Goal: Information Seeking & Learning: Understand process/instructions

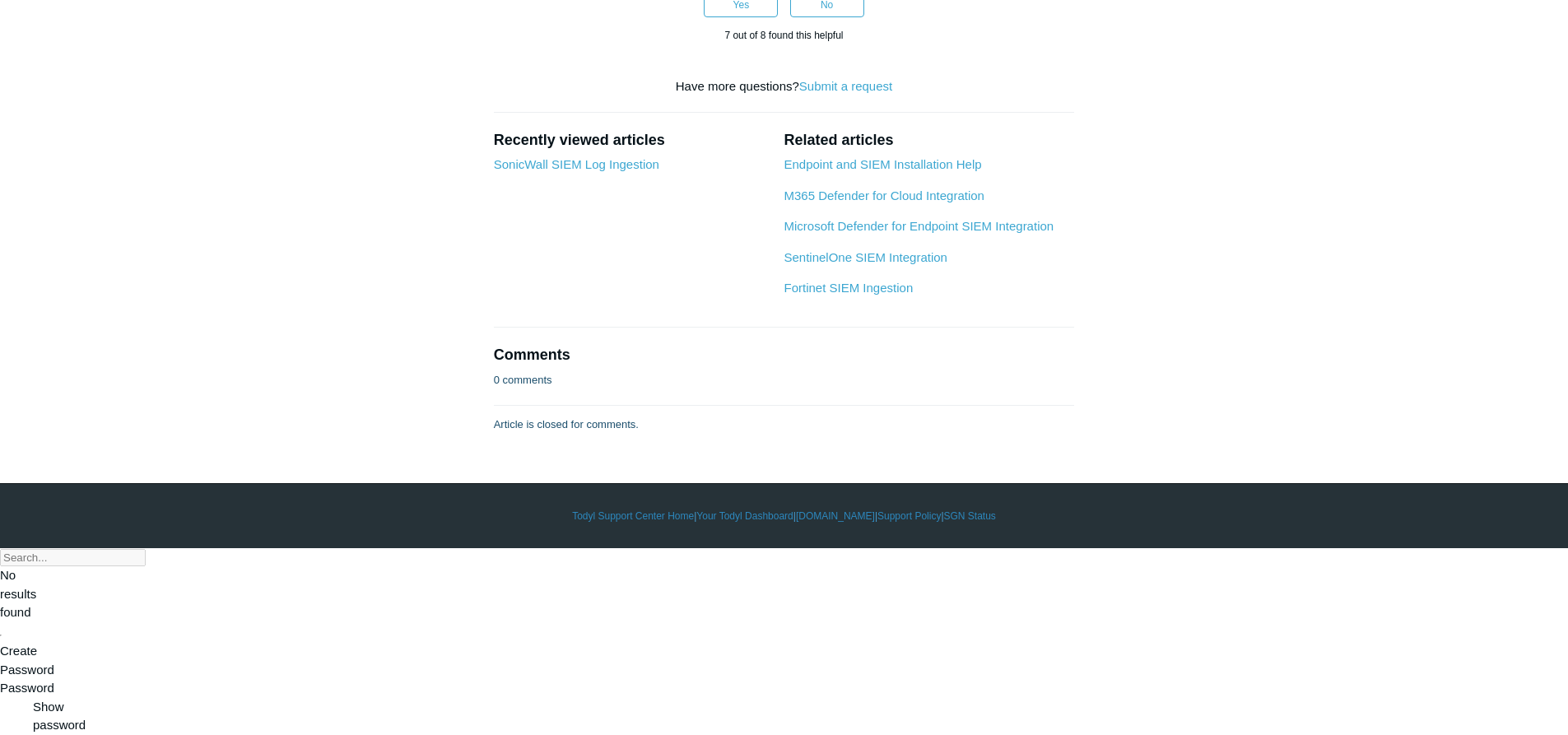
scroll to position [7822, 0]
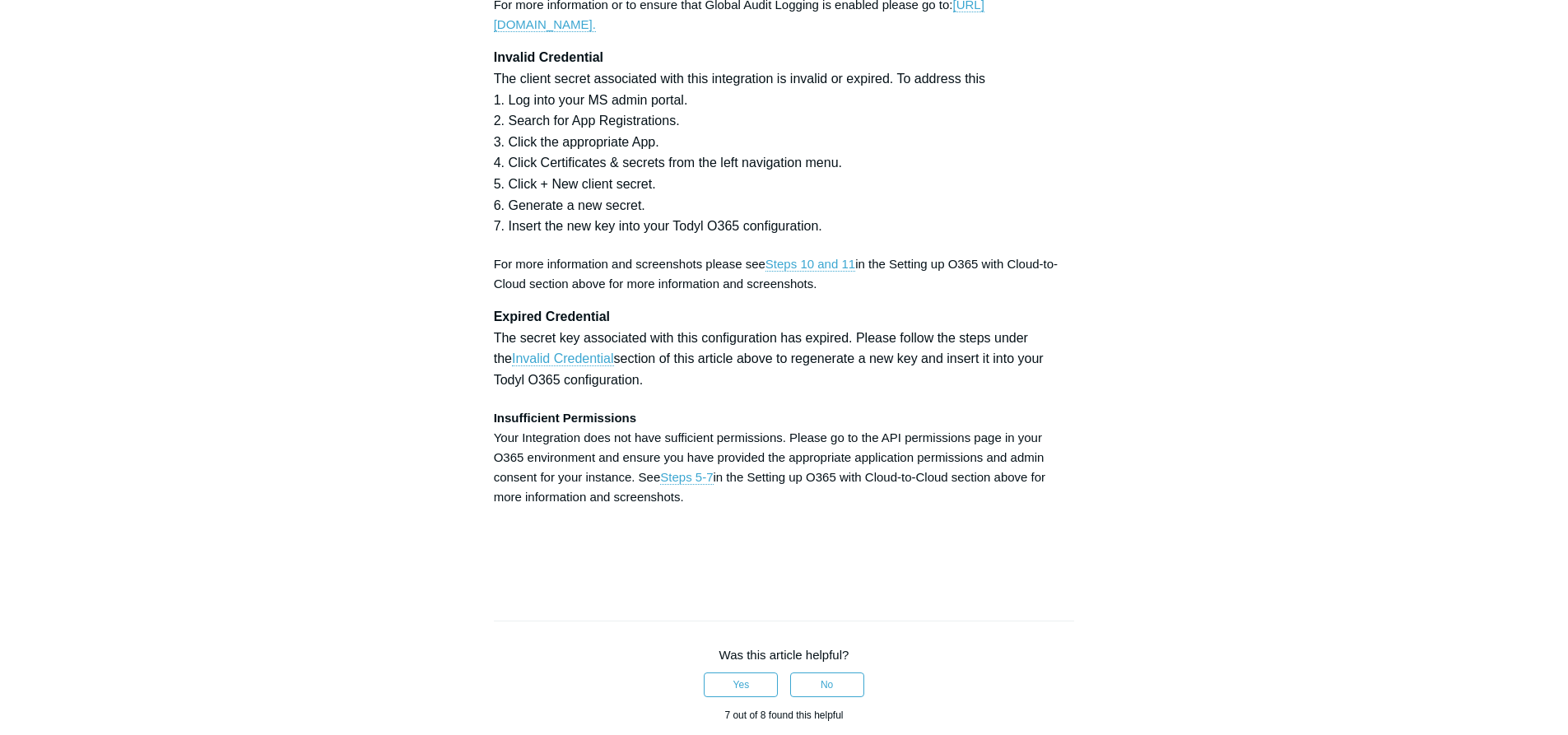
scroll to position [4692, 0]
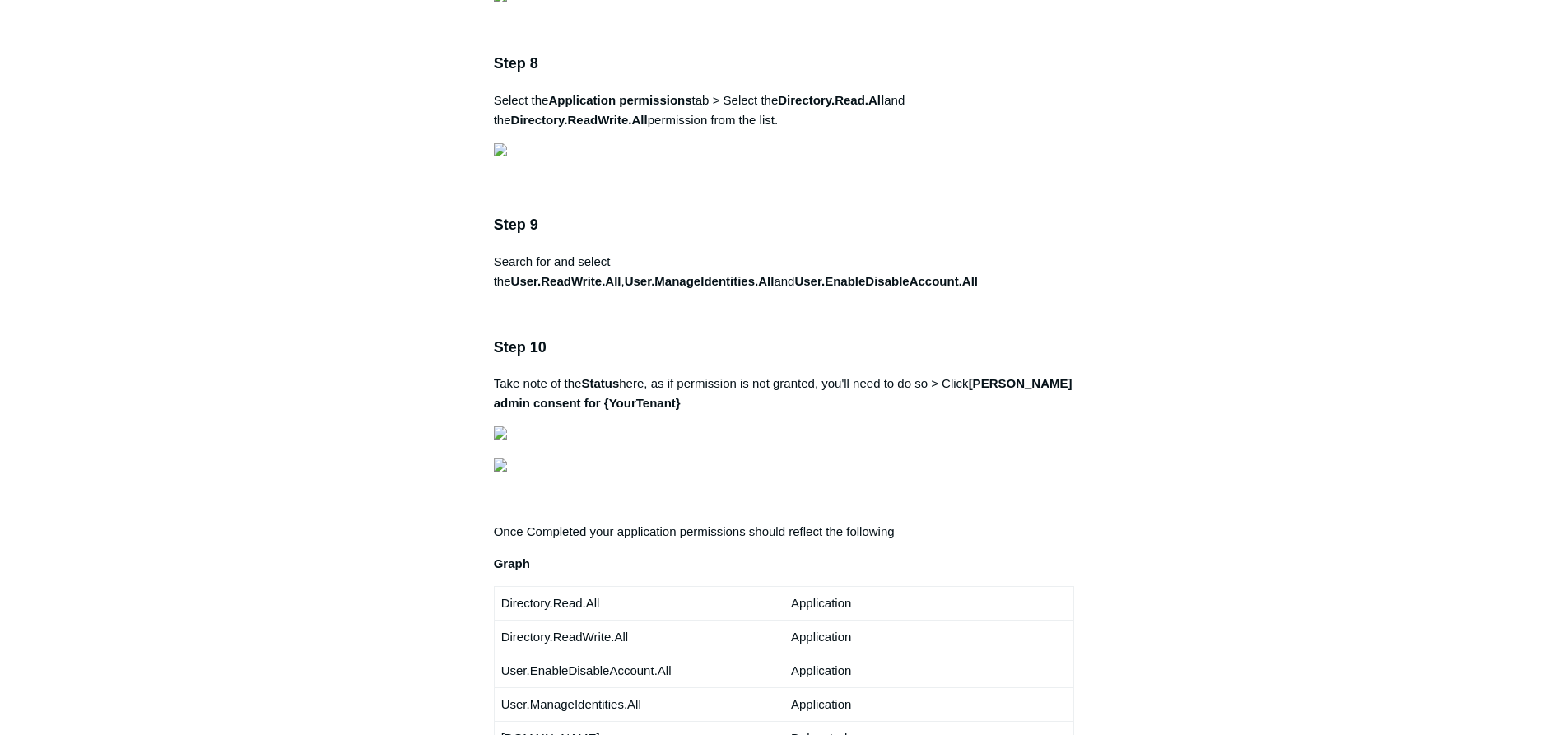
scroll to position [2634, 0]
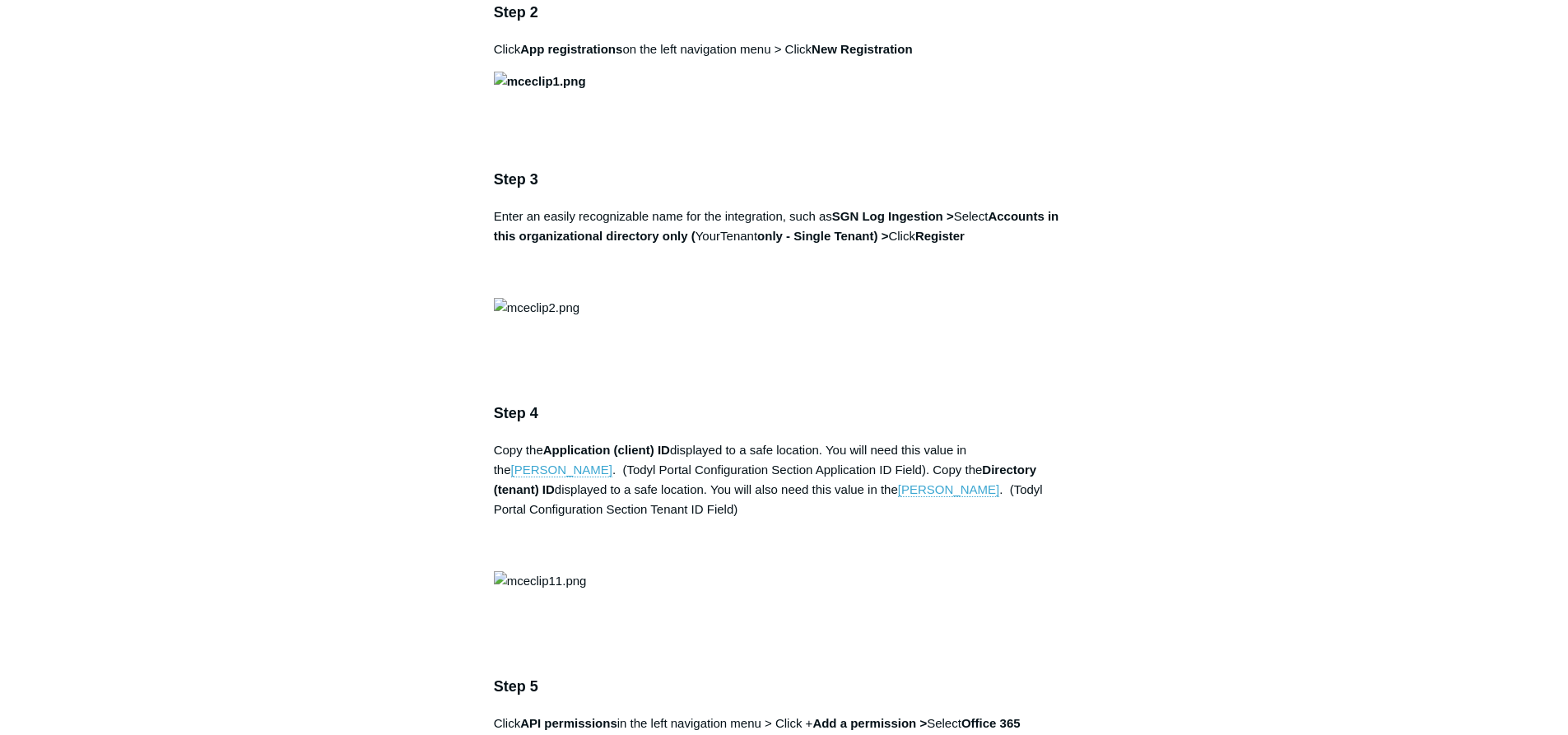
scroll to position [988, 0]
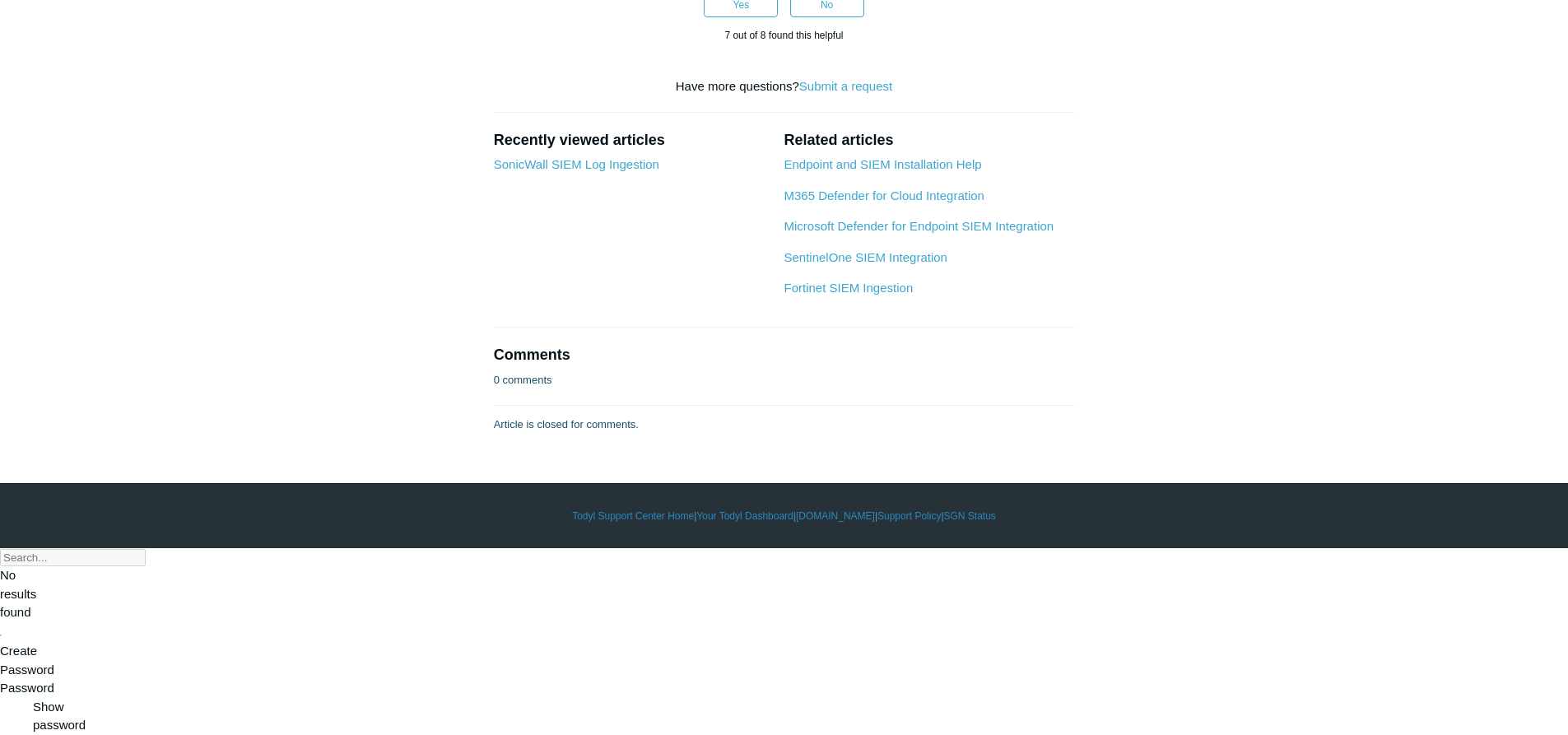
scroll to position [9055, 0]
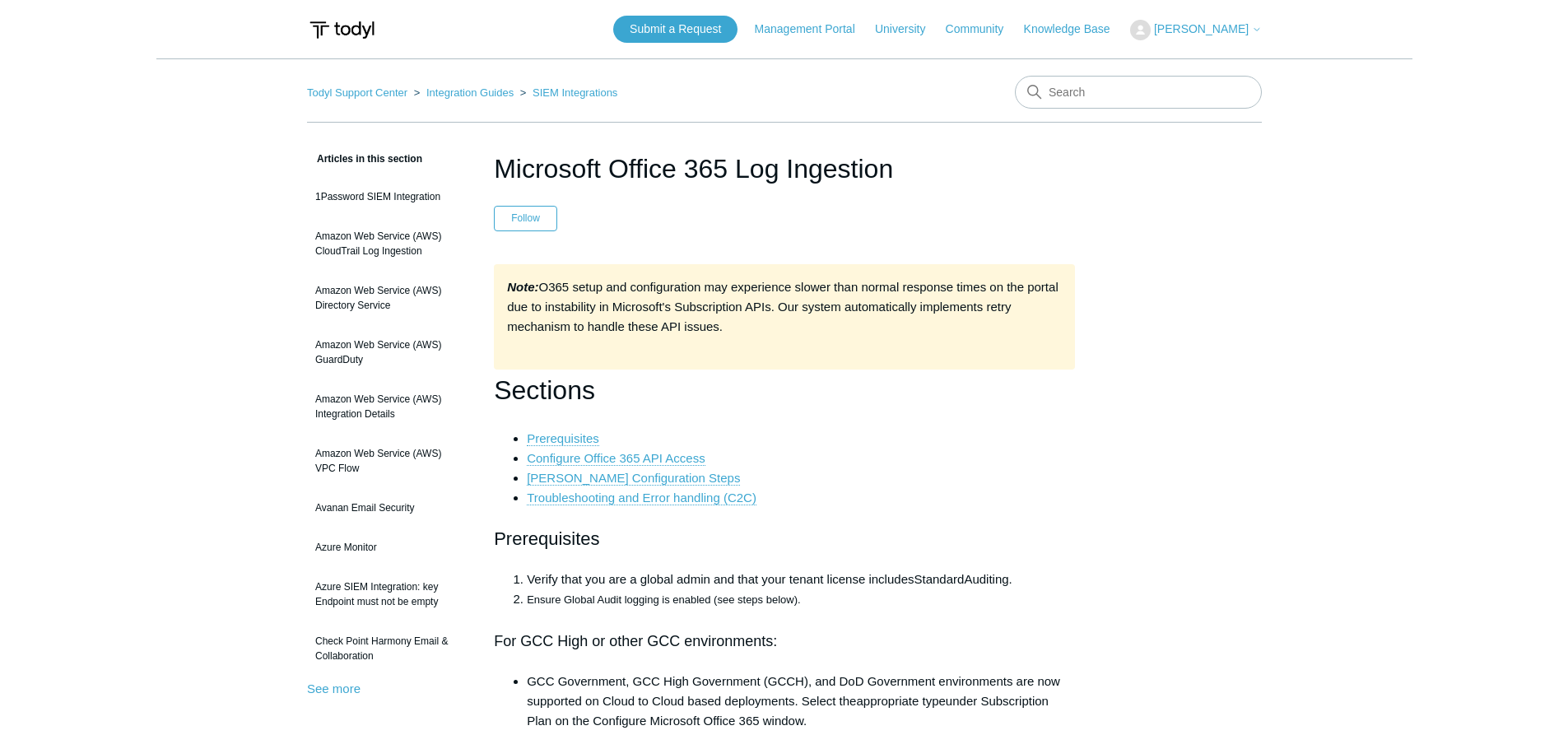
scroll to position [8592, 0]
